Goal: Complete application form: Complete application form

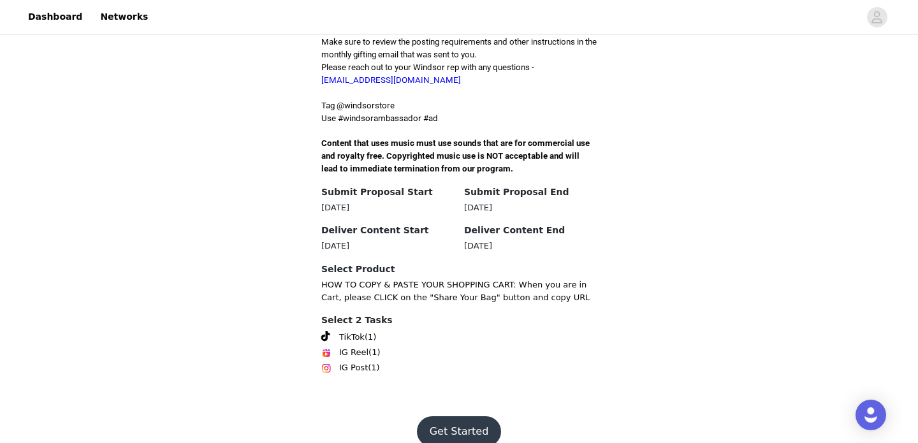
scroll to position [399, 0]
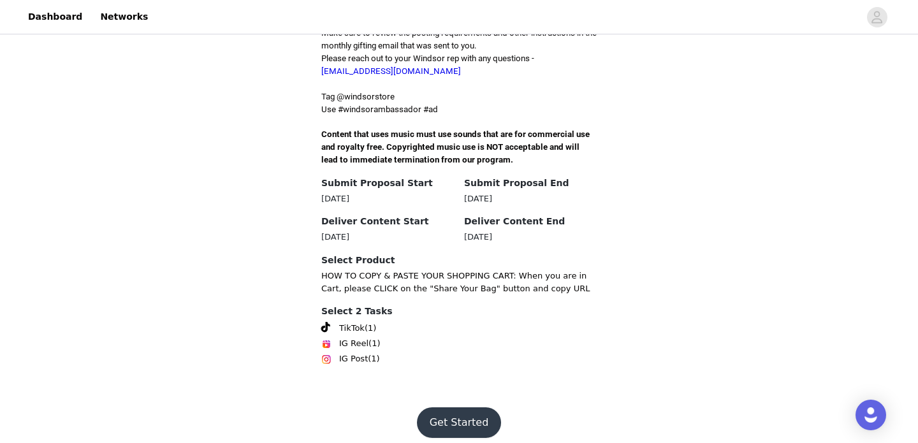
click at [468, 407] on button "Get Started" at bounding box center [459, 422] width 85 height 31
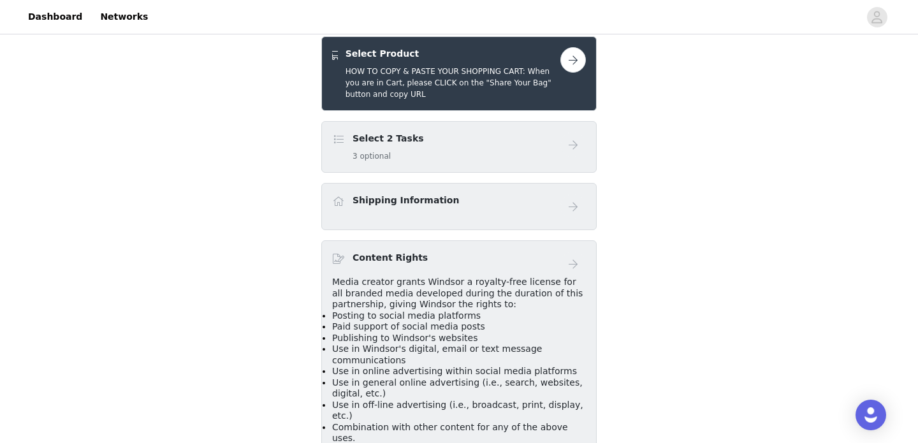
scroll to position [182, 0]
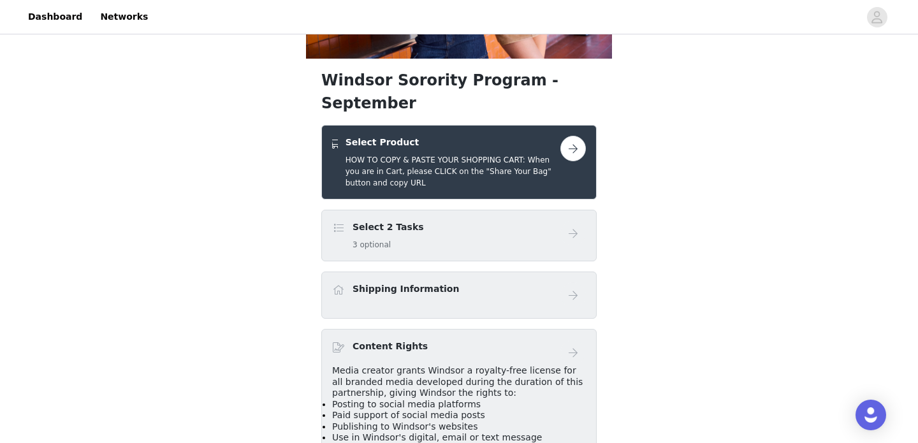
click at [571, 136] on button "button" at bounding box center [572, 148] width 25 height 25
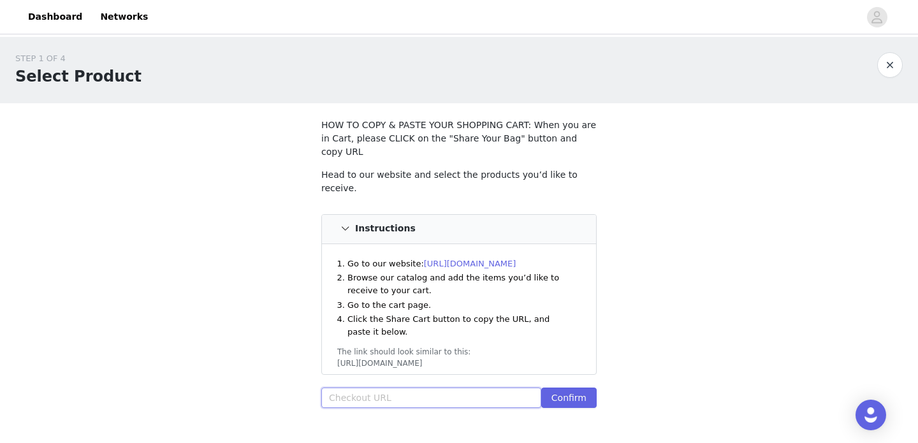
click at [435, 387] on input "text" at bounding box center [431, 397] width 220 height 20
paste input "[URL][DOMAIN_NAME]"
type input "[URL][DOMAIN_NAME]"
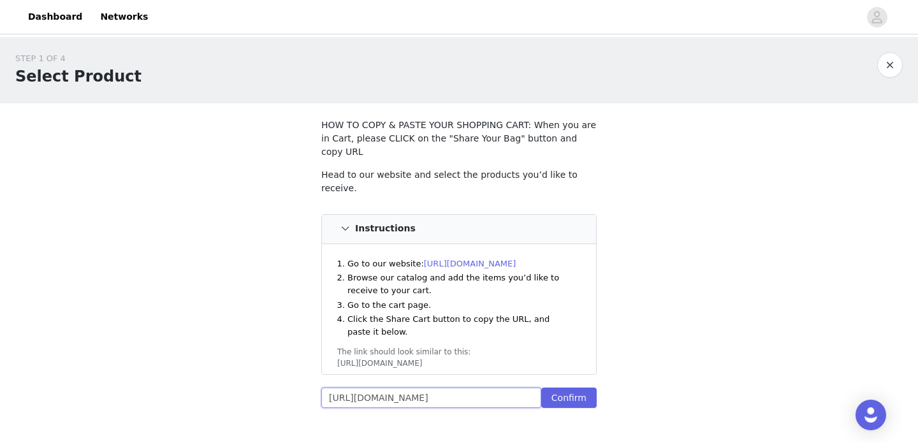
click at [508, 387] on input "[URL][DOMAIN_NAME]" at bounding box center [431, 397] width 220 height 20
click at [567, 387] on button "Confirm" at bounding box center [568, 397] width 55 height 20
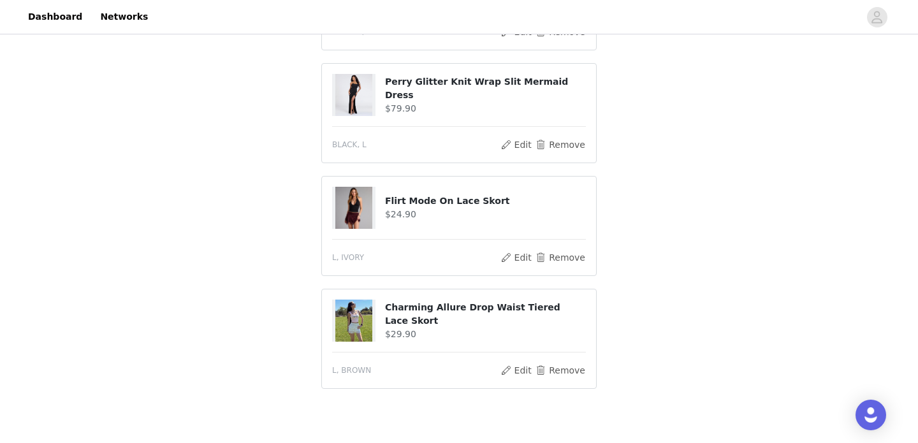
scroll to position [626, 0]
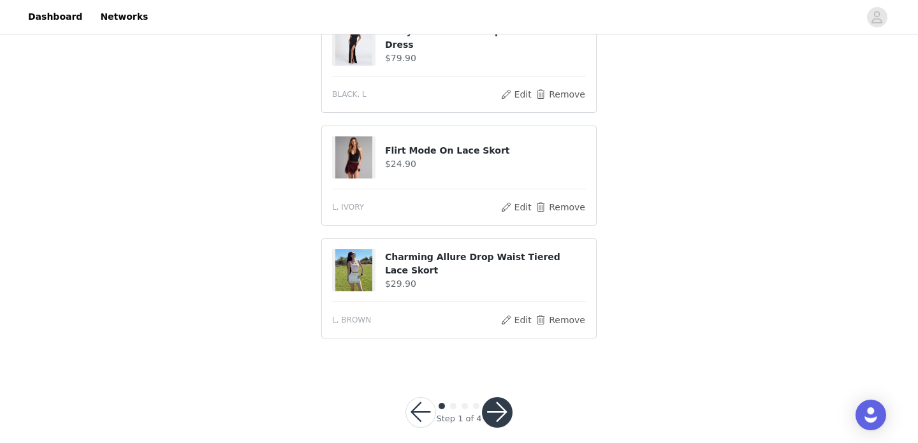
click at [505, 398] on button "button" at bounding box center [497, 412] width 31 height 31
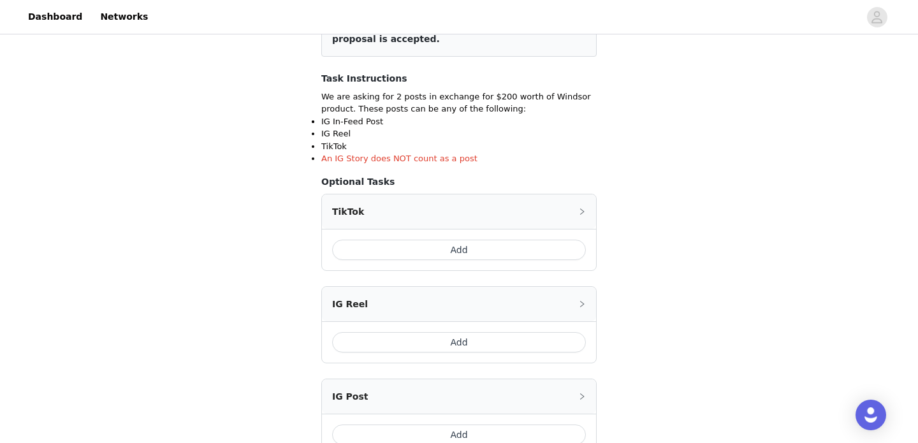
scroll to position [196, 0]
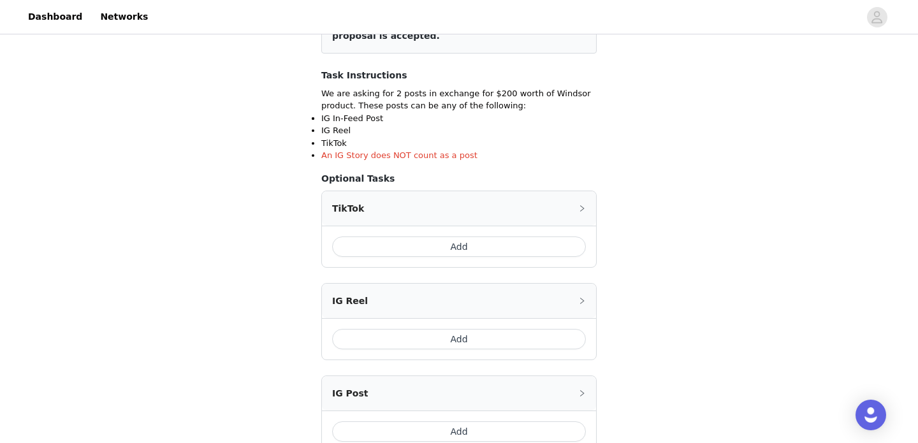
click at [549, 247] on button "Add" at bounding box center [459, 246] width 254 height 20
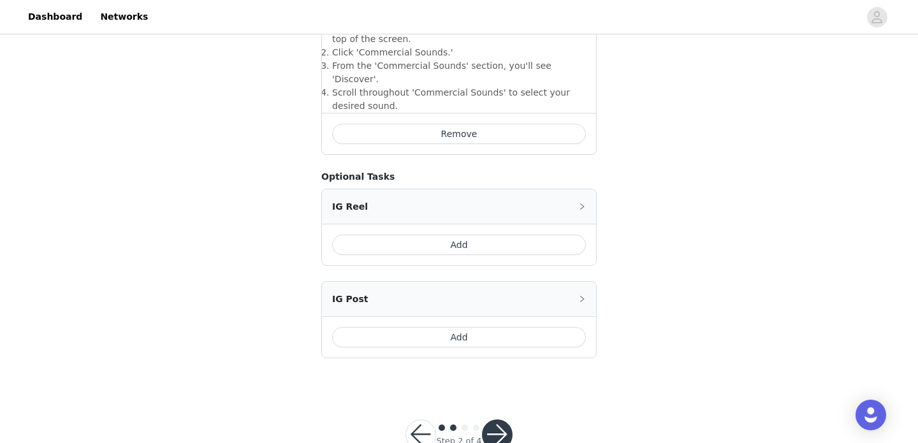
scroll to position [540, 0]
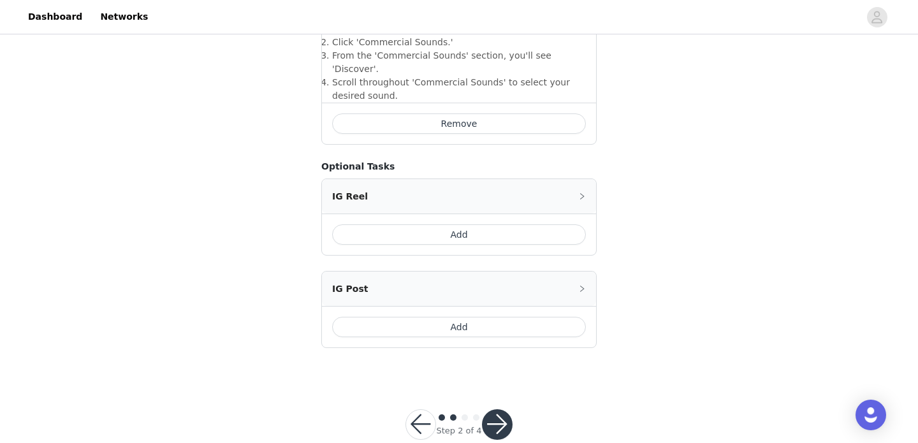
click at [558, 317] on button "Add" at bounding box center [459, 327] width 254 height 20
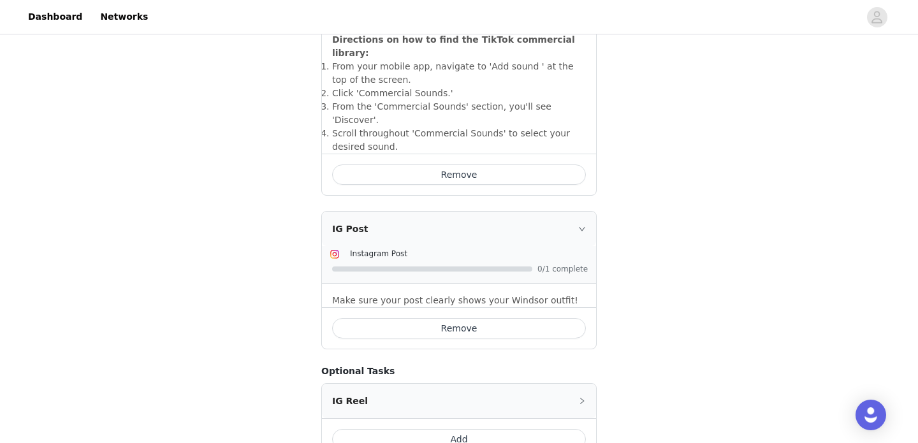
scroll to position [486, 0]
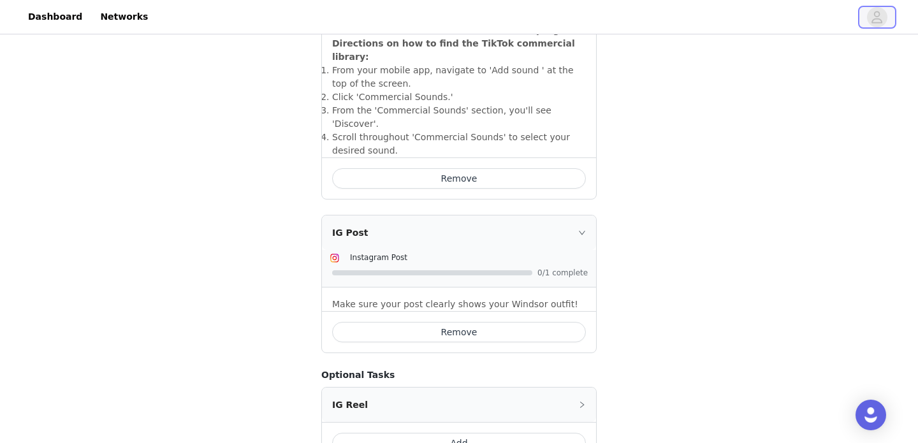
click at [868, 22] on span "button" at bounding box center [877, 17] width 20 height 20
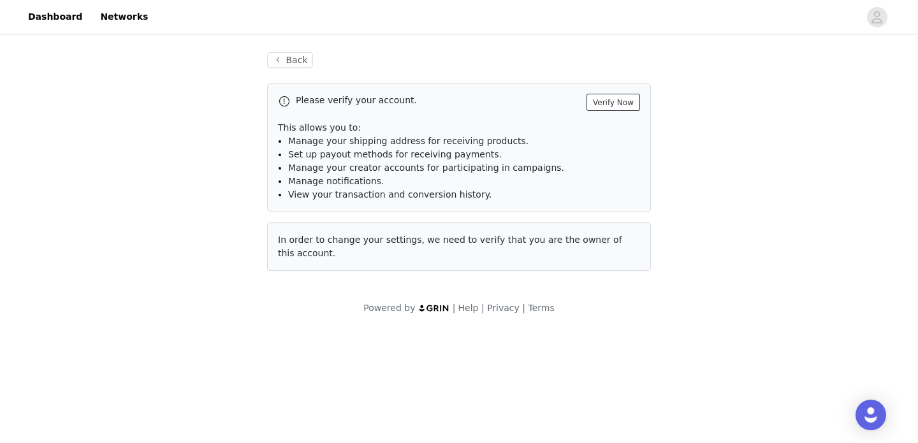
click at [612, 94] on button "Verify Now" at bounding box center [613, 102] width 54 height 17
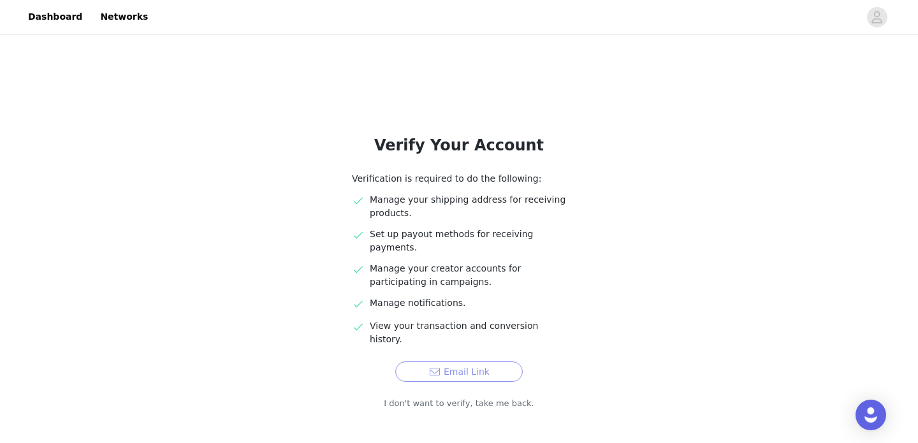
click at [420, 361] on button "Email Link" at bounding box center [458, 371] width 127 height 20
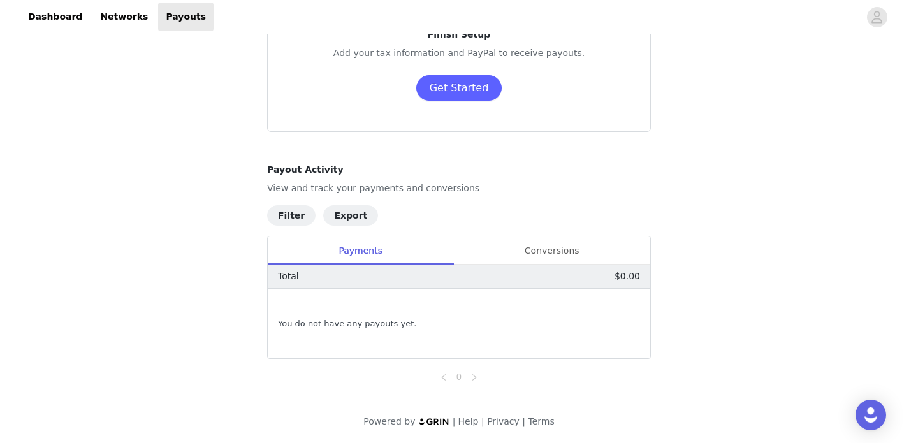
scroll to position [92, 0]
click at [542, 249] on div "Conversions" at bounding box center [551, 250] width 197 height 29
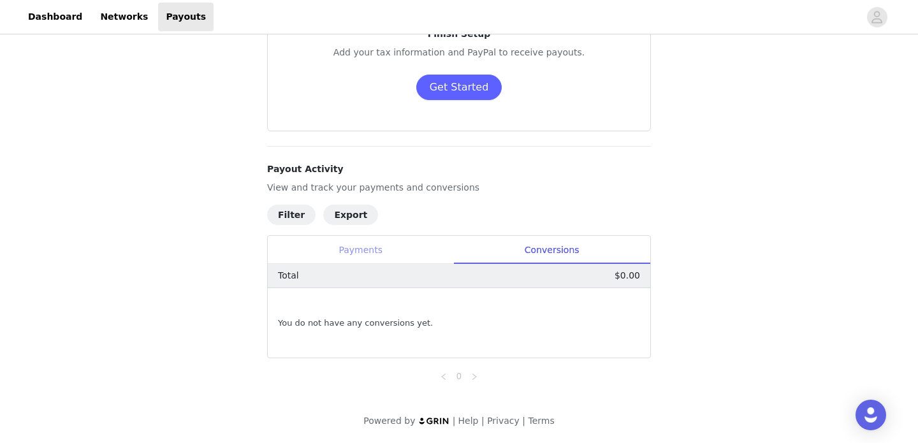
click at [371, 261] on div "Payments" at bounding box center [360, 250] width 185 height 29
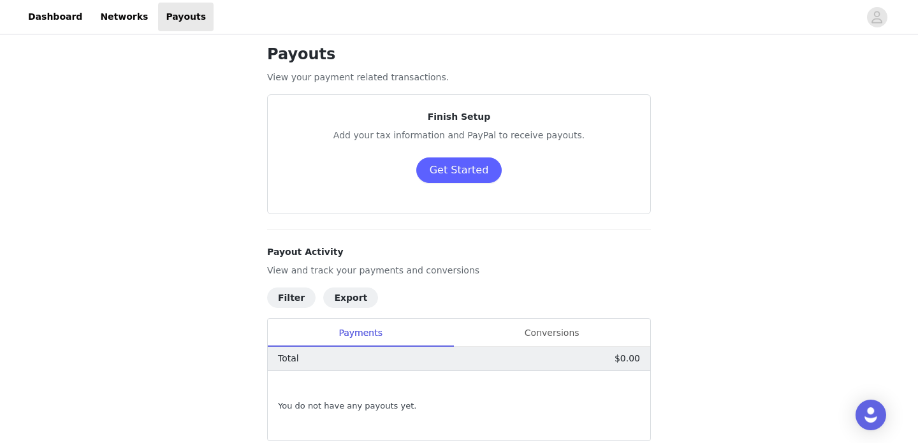
scroll to position [0, 0]
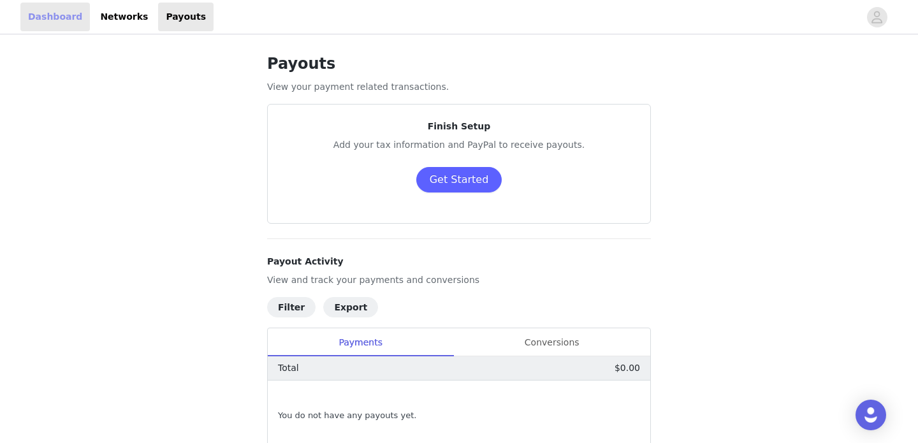
click at [43, 18] on link "Dashboard" at bounding box center [54, 17] width 69 height 29
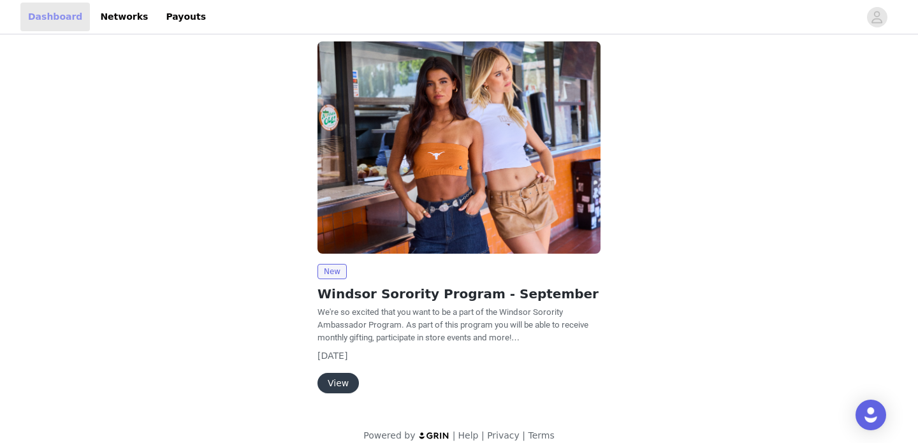
scroll to position [116, 0]
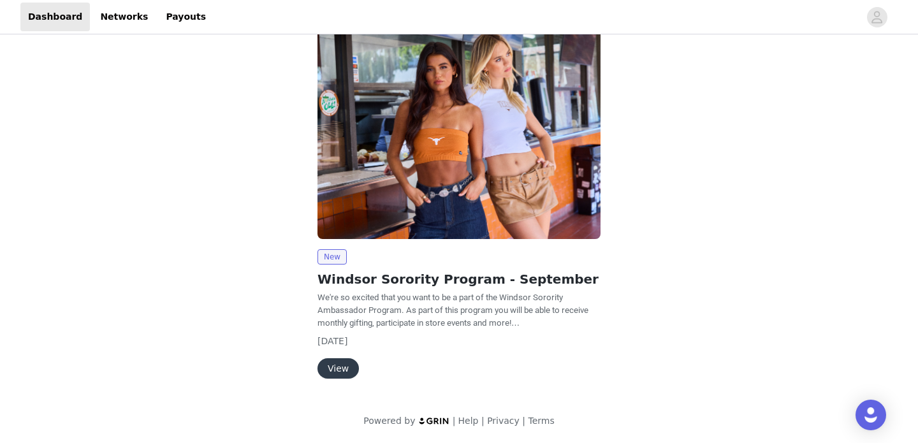
click at [335, 371] on button "View" at bounding box center [337, 368] width 41 height 20
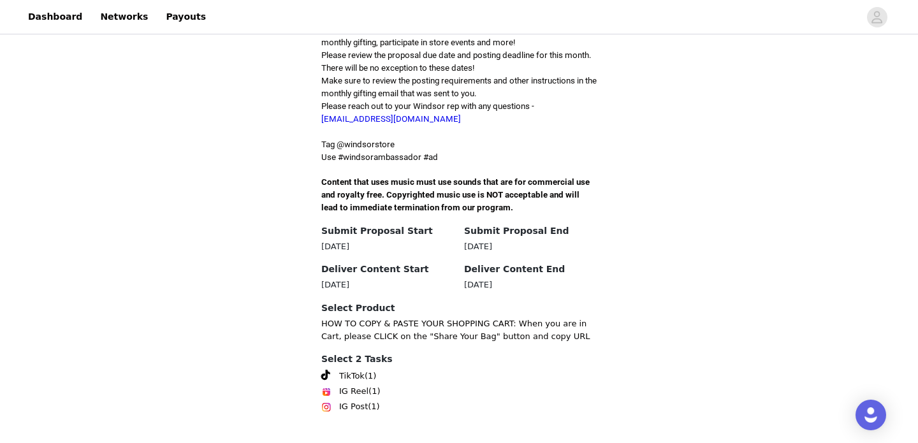
scroll to position [399, 0]
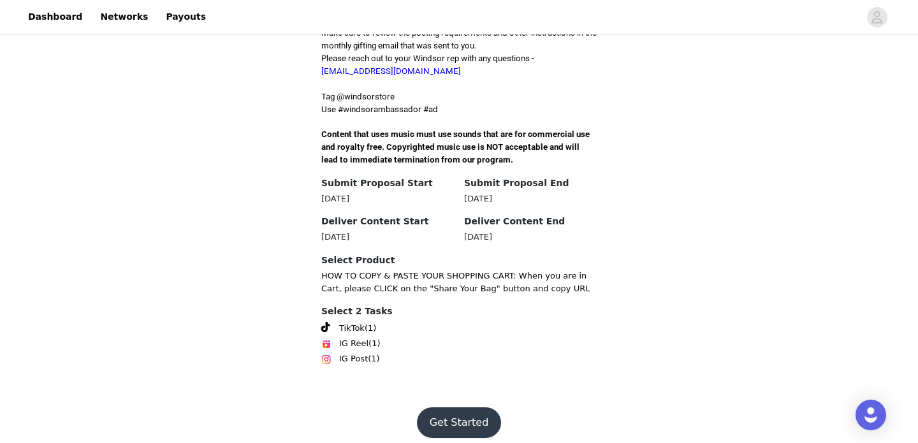
click at [447, 415] on button "Get Started" at bounding box center [459, 422] width 85 height 31
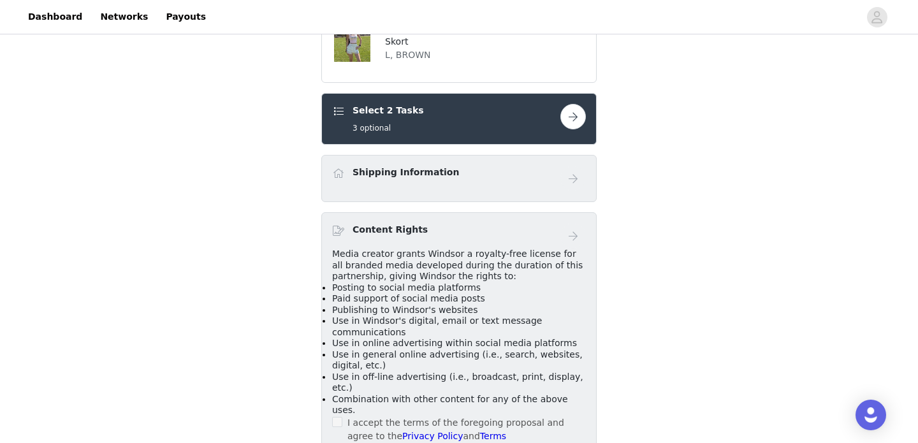
scroll to position [526, 0]
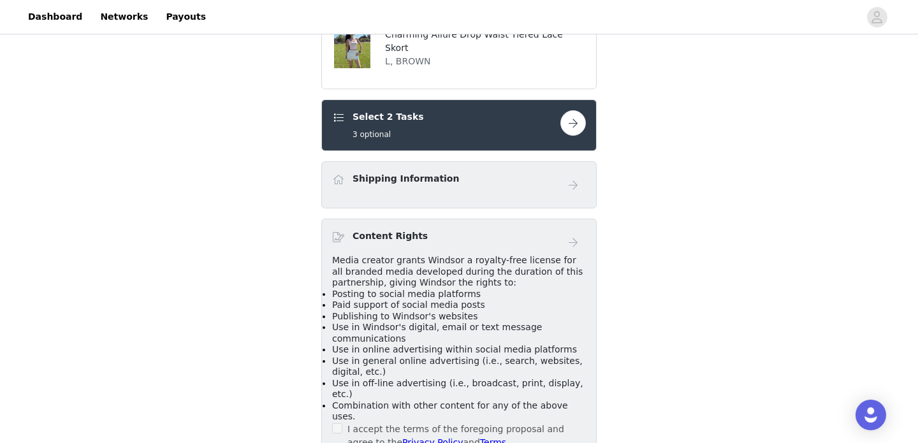
click at [573, 110] on button "button" at bounding box center [572, 122] width 25 height 25
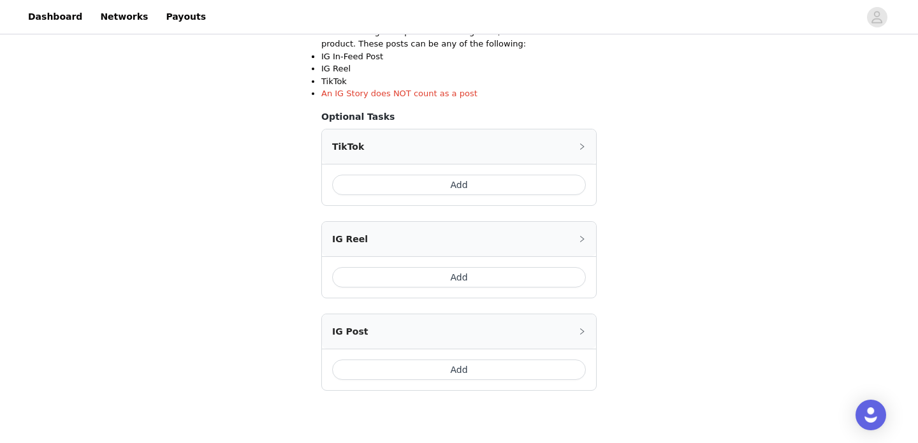
scroll to position [258, 0]
click at [415, 184] on button "Add" at bounding box center [459, 184] width 254 height 20
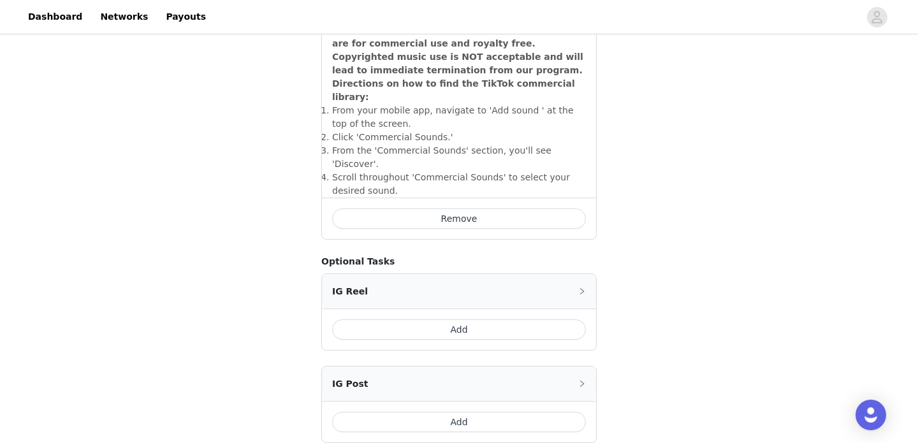
scroll to position [540, 0]
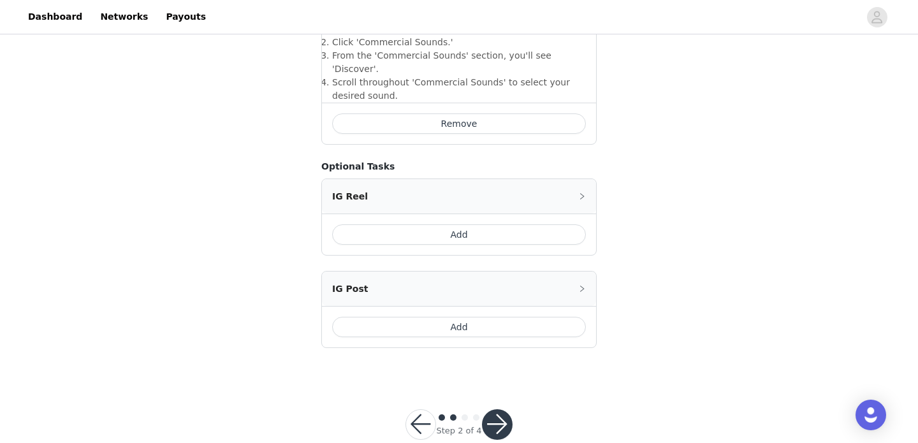
click at [376, 317] on button "Add" at bounding box center [459, 327] width 254 height 20
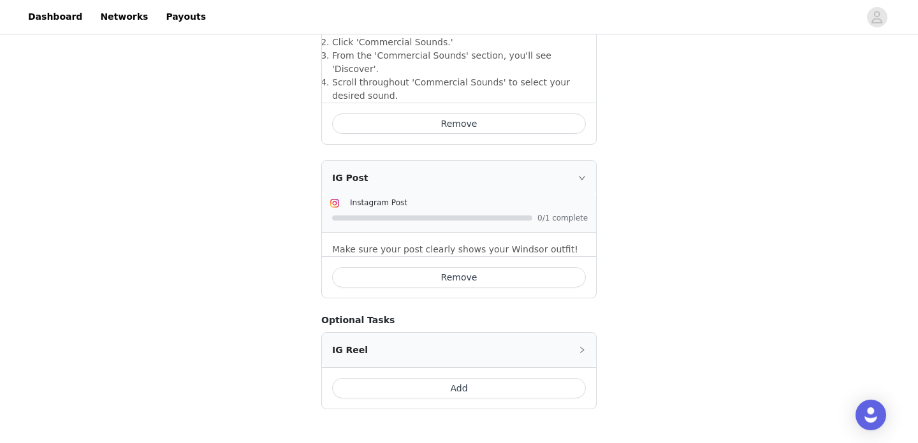
click at [367, 378] on button "Add" at bounding box center [459, 388] width 254 height 20
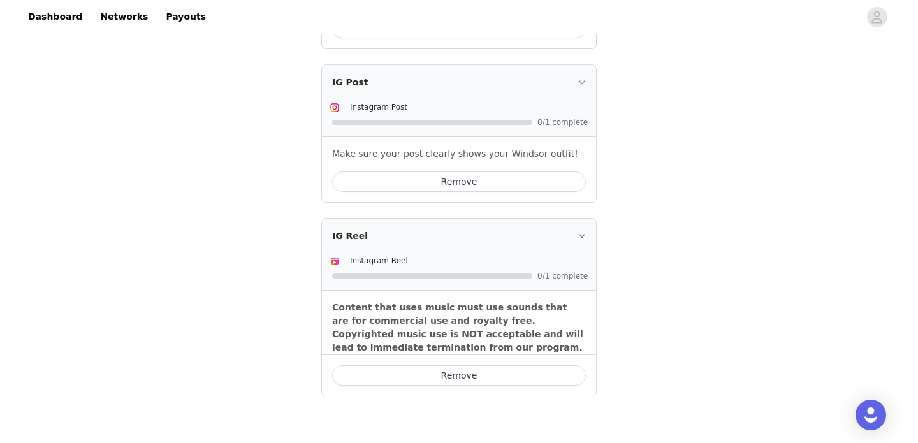
click at [387, 365] on button "Remove" at bounding box center [459, 375] width 254 height 20
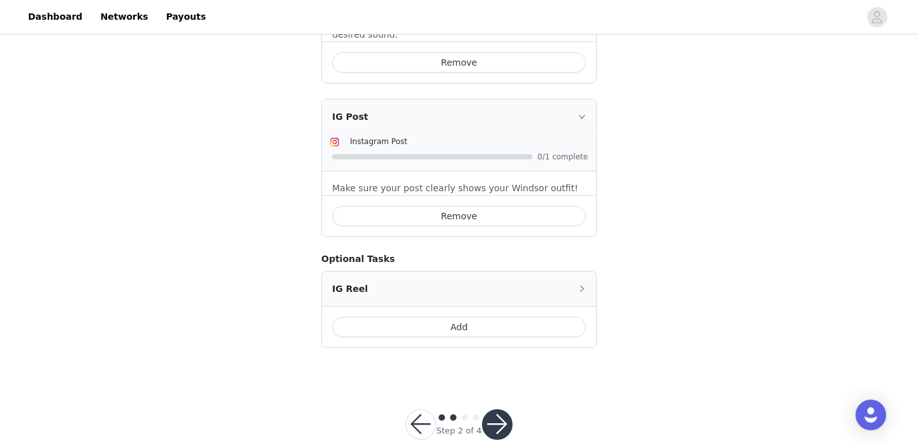
click at [498, 409] on button "button" at bounding box center [497, 424] width 31 height 31
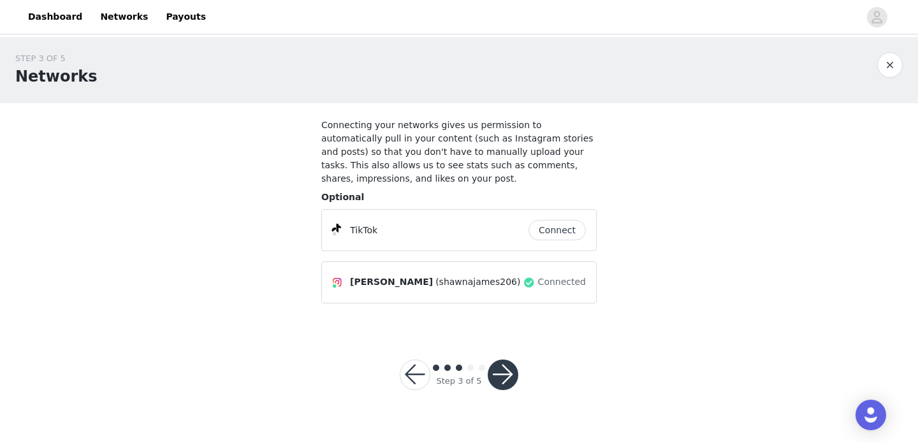
click at [546, 227] on button "Connect" at bounding box center [556, 230] width 57 height 20
click at [512, 373] on button "button" at bounding box center [502, 374] width 31 height 31
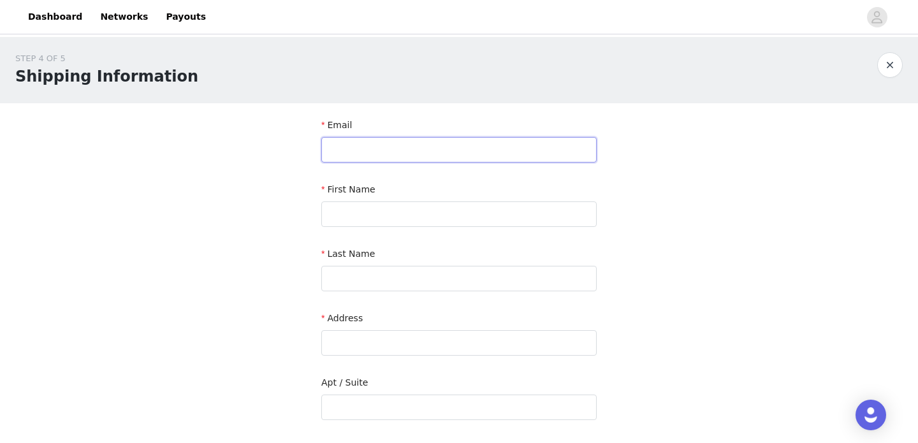
click at [551, 146] on input "text" at bounding box center [458, 149] width 275 height 25
type input "srj215@bu.edu"
click at [550, 223] on input "text" at bounding box center [458, 213] width 275 height 25
type input "Shawna"
click at [528, 286] on input "text" at bounding box center [458, 278] width 275 height 25
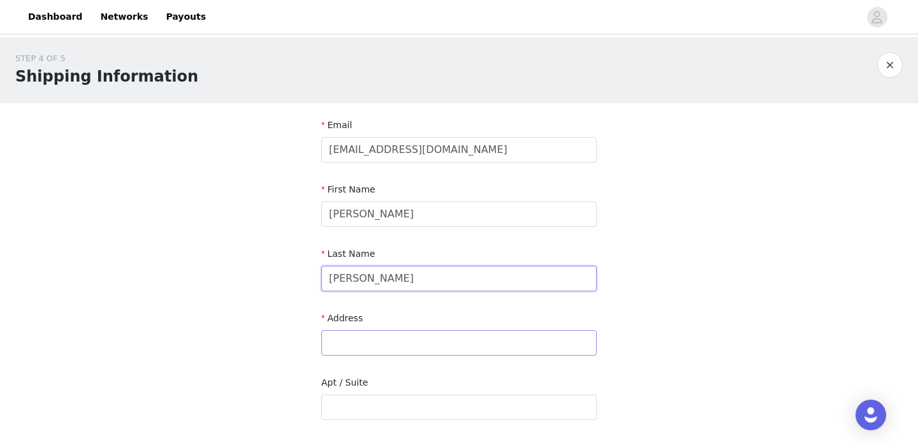
type input "James"
click at [555, 343] on input "text" at bounding box center [458, 342] width 275 height 25
type input "7 Buswell St"
type input "Boston"
type input "02215"
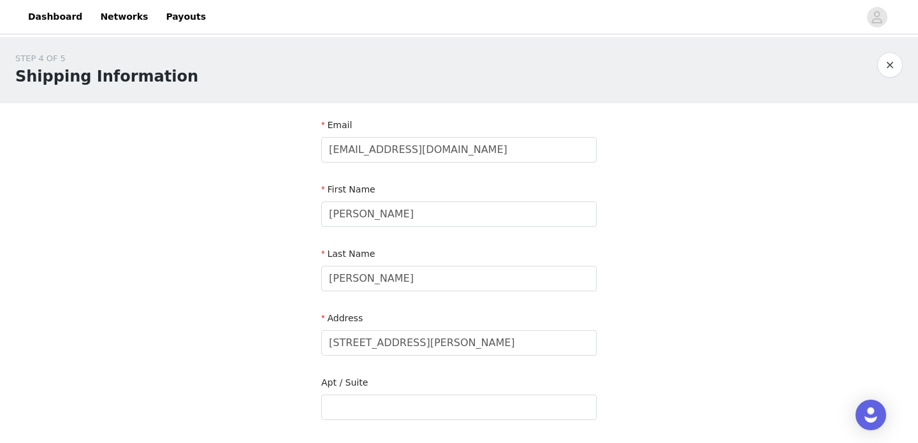
type input "2155280986"
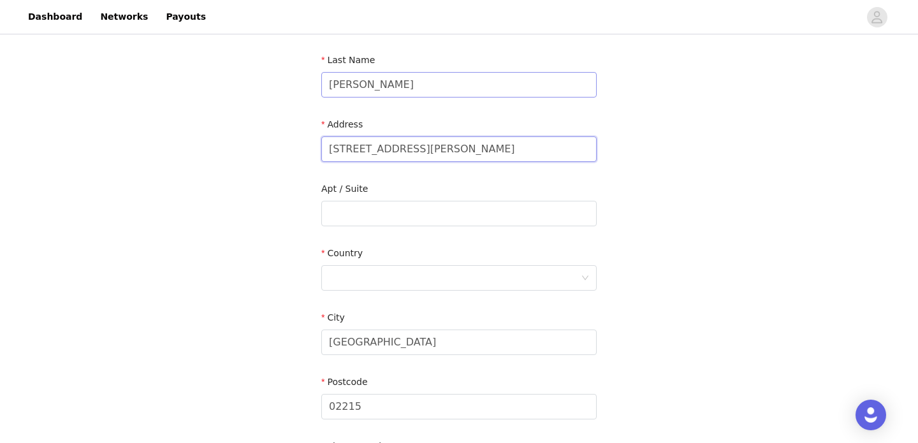
scroll to position [203, 0]
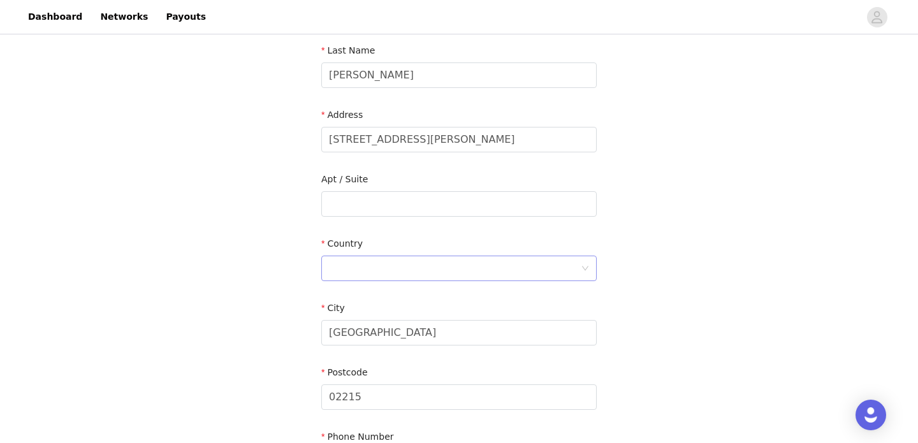
click at [443, 268] on div at bounding box center [455, 268] width 252 height 24
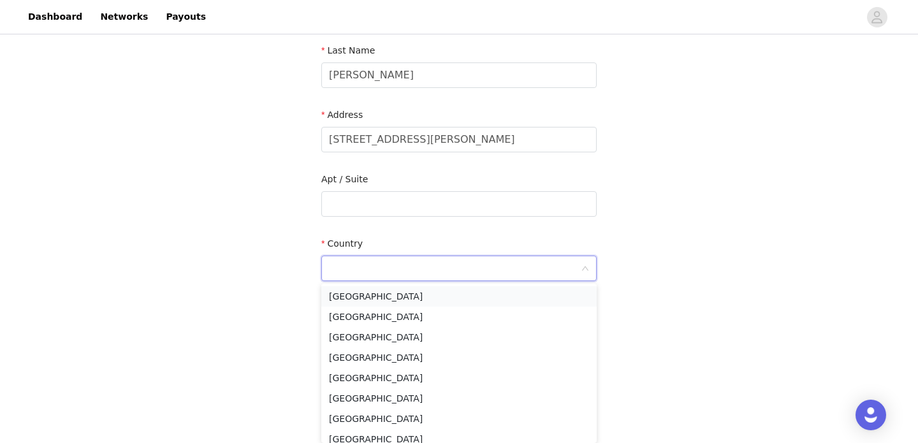
click at [440, 301] on li "United States" at bounding box center [458, 296] width 275 height 20
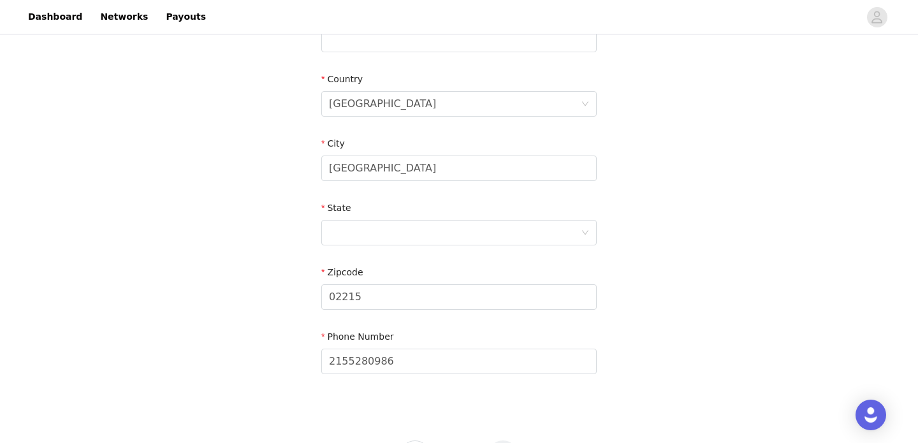
scroll to position [371, 0]
click at [433, 224] on div at bounding box center [455, 229] width 252 height 24
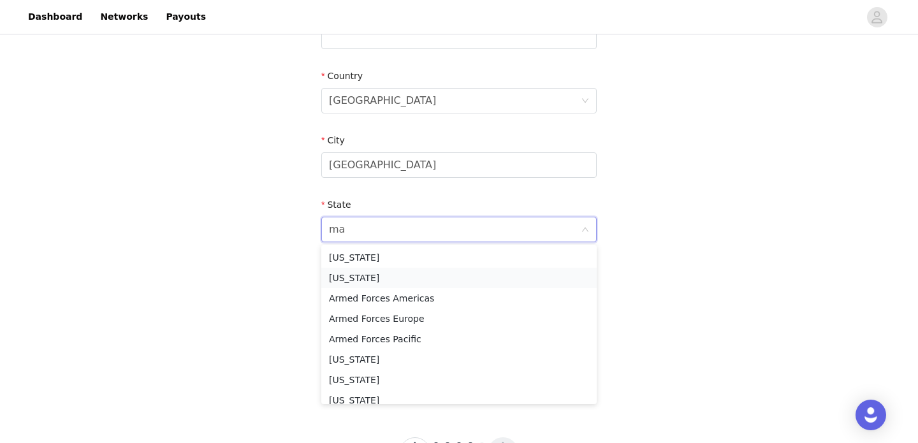
type input "mas"
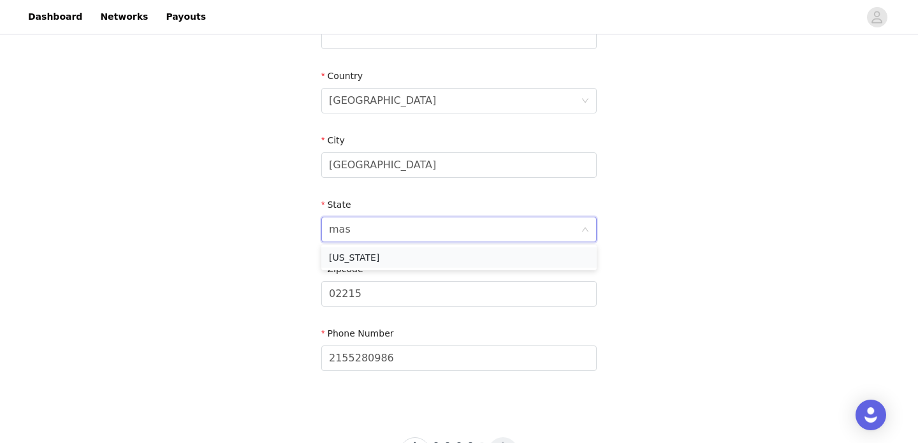
click at [387, 257] on li "Massachusetts" at bounding box center [458, 257] width 275 height 20
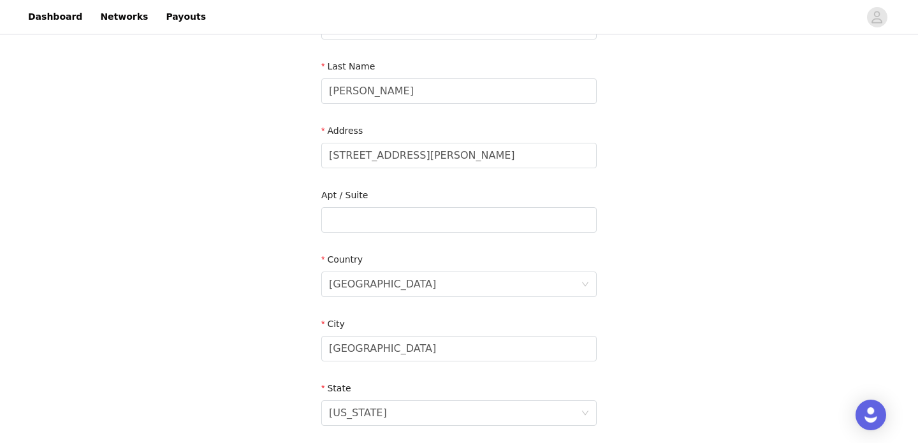
scroll to position [166, 0]
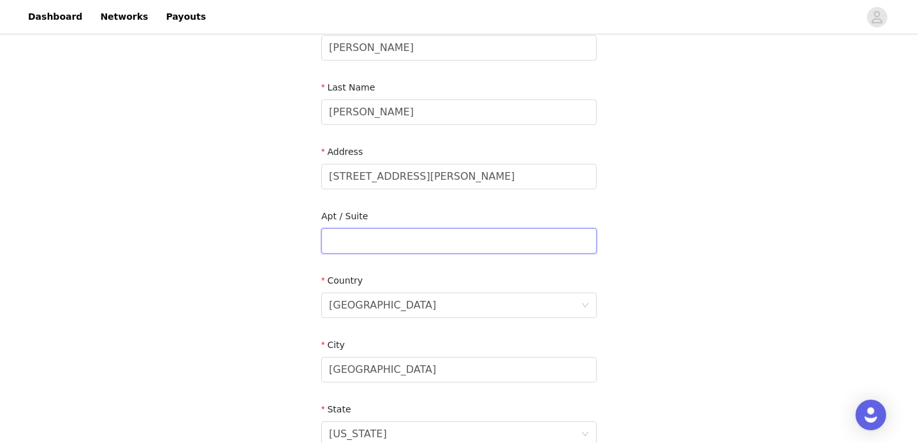
click at [395, 242] on input "text" at bounding box center [458, 240] width 275 height 25
type input "Box 6399"
click at [710, 263] on div "STEP 4 OF 5 Shipping Information Email srj215@bu.edu First Name Shawna Last Nam…" at bounding box center [459, 241] width 918 height 740
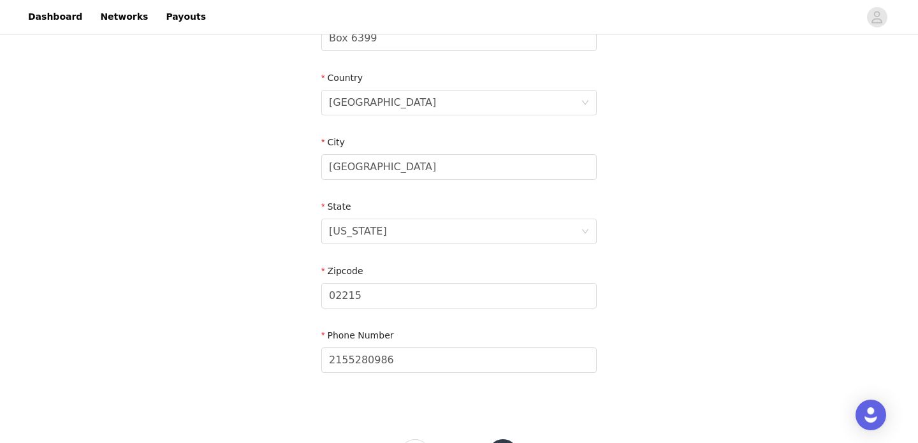
scroll to position [426, 0]
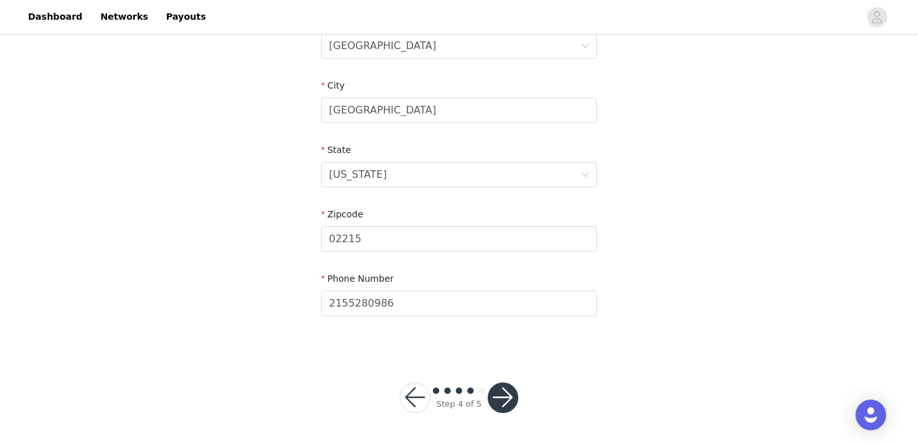
click at [514, 399] on button "button" at bounding box center [502, 397] width 31 height 31
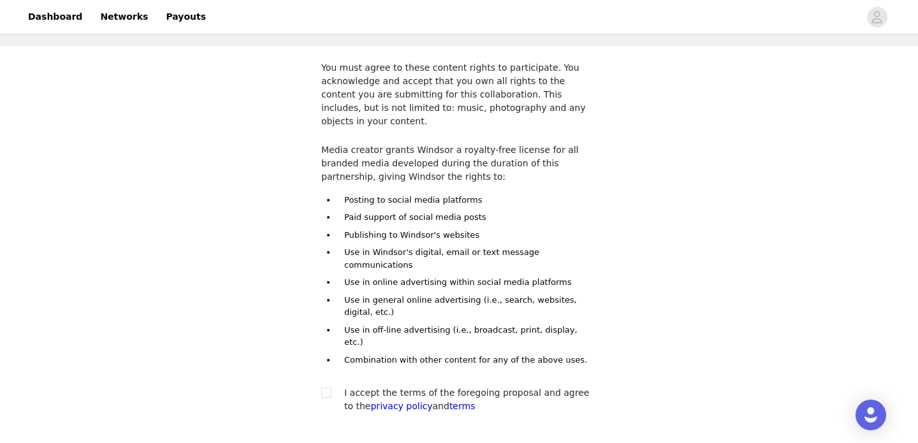
scroll to position [61, 0]
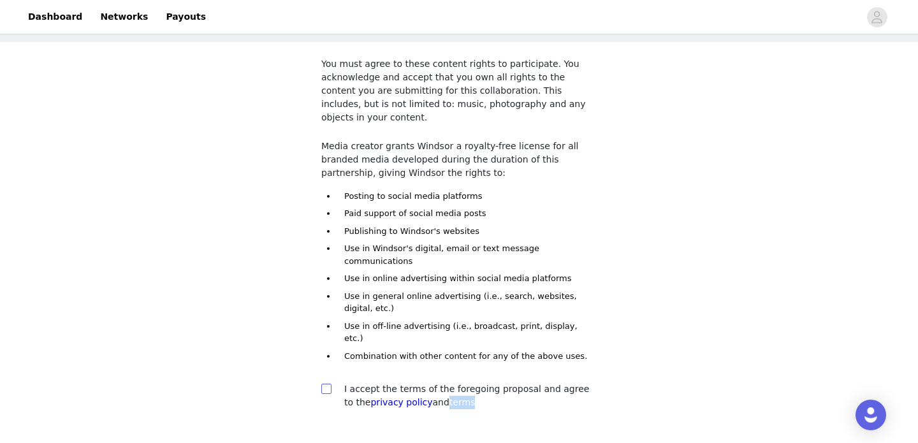
click at [325, 384] on input "checkbox" at bounding box center [325, 388] width 9 height 9
checkbox input "true"
click at [260, 359] on div "STEP 5 OF 5 Content Rights You must agree to these content rights to participat…" at bounding box center [459, 210] width 918 height 469
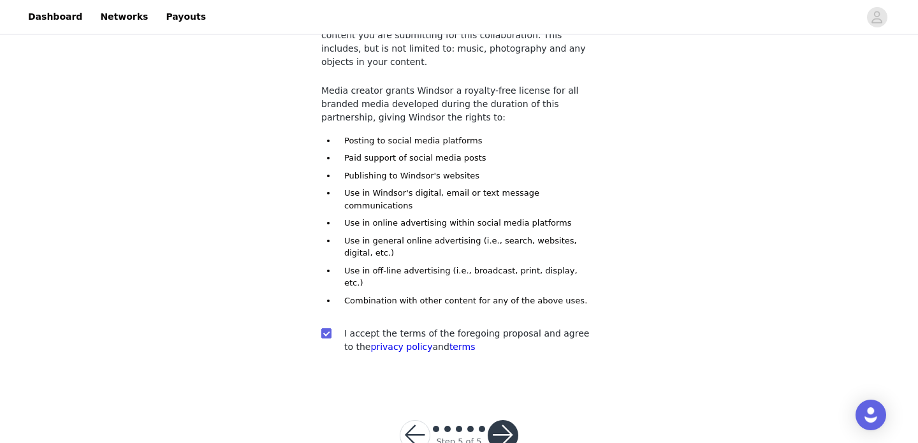
click at [498, 420] on button "button" at bounding box center [502, 435] width 31 height 31
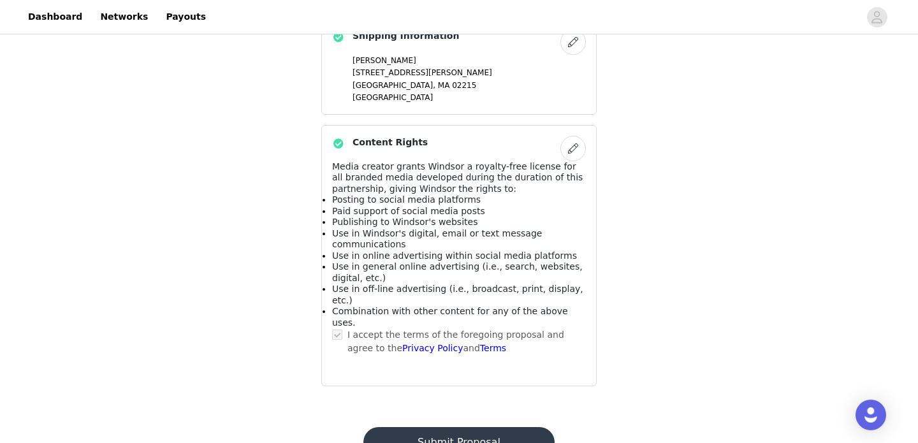
scroll to position [833, 0]
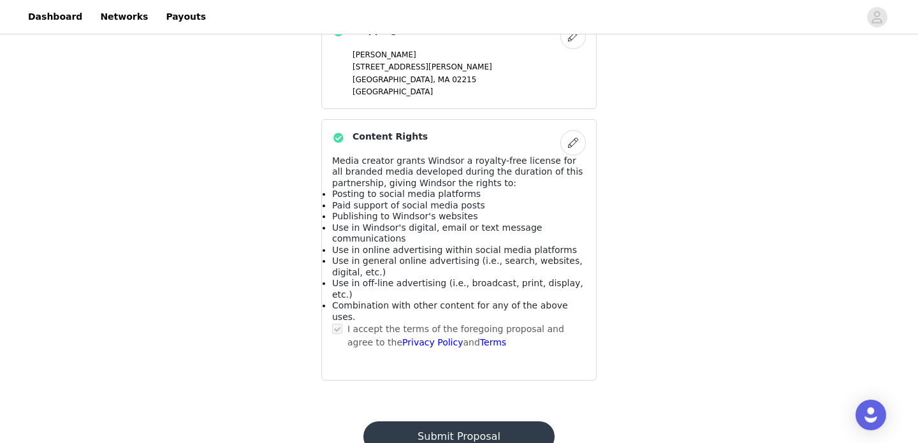
click at [447, 421] on button "Submit Proposal" at bounding box center [458, 436] width 191 height 31
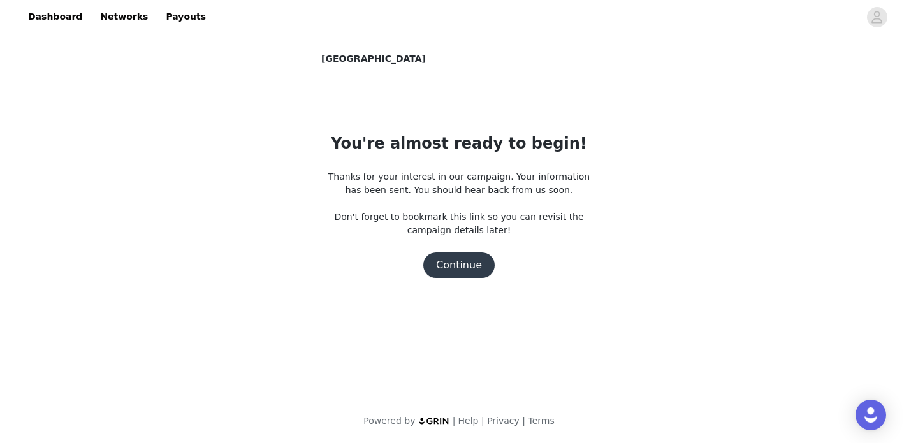
click at [454, 266] on button "Continue" at bounding box center [458, 264] width 71 height 25
